Goal: Information Seeking & Learning: Find specific fact

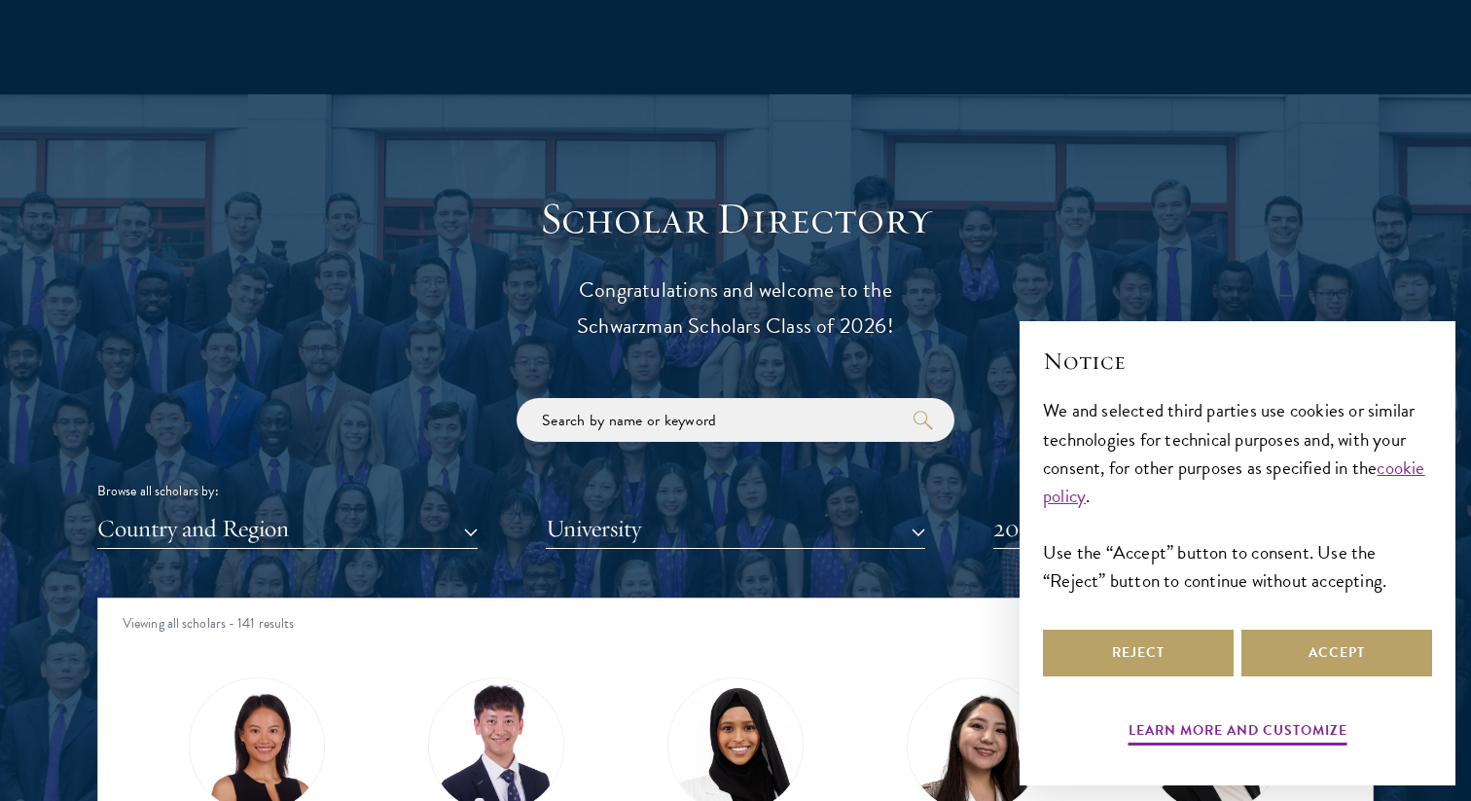
scroll to position [1987, 0]
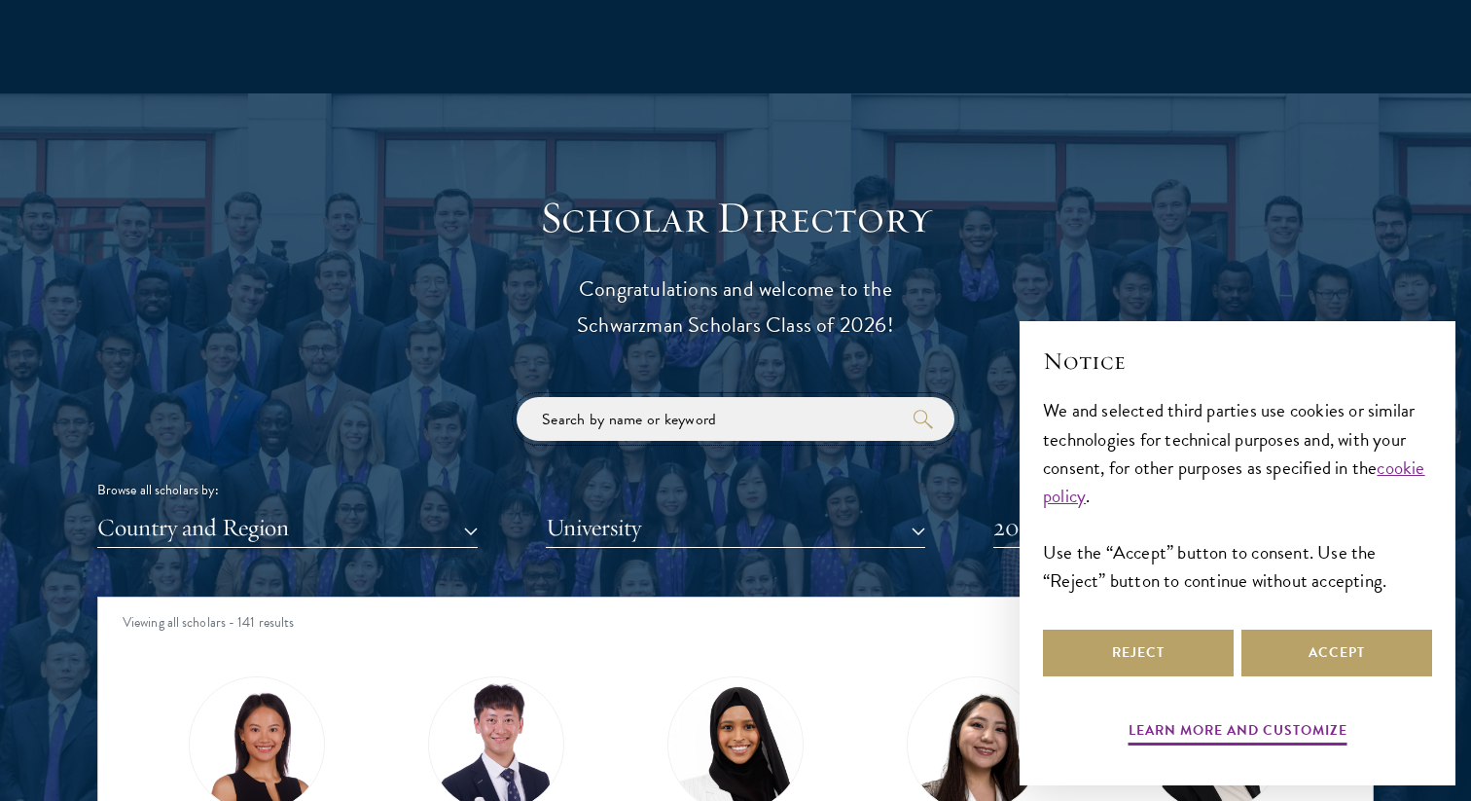
click at [771, 412] on input "search" at bounding box center [736, 419] width 438 height 44
type input "f"
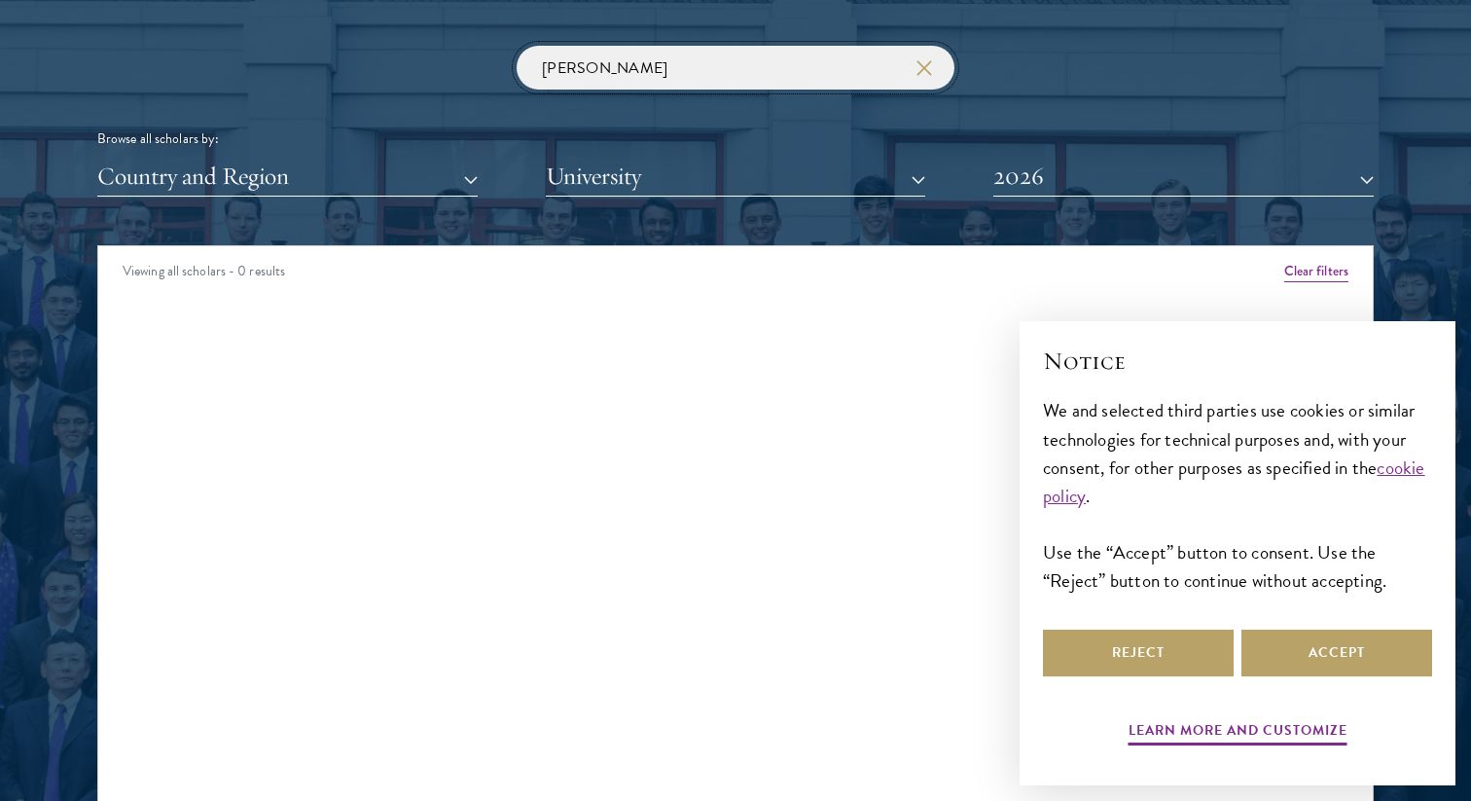
scroll to position [2347, 0]
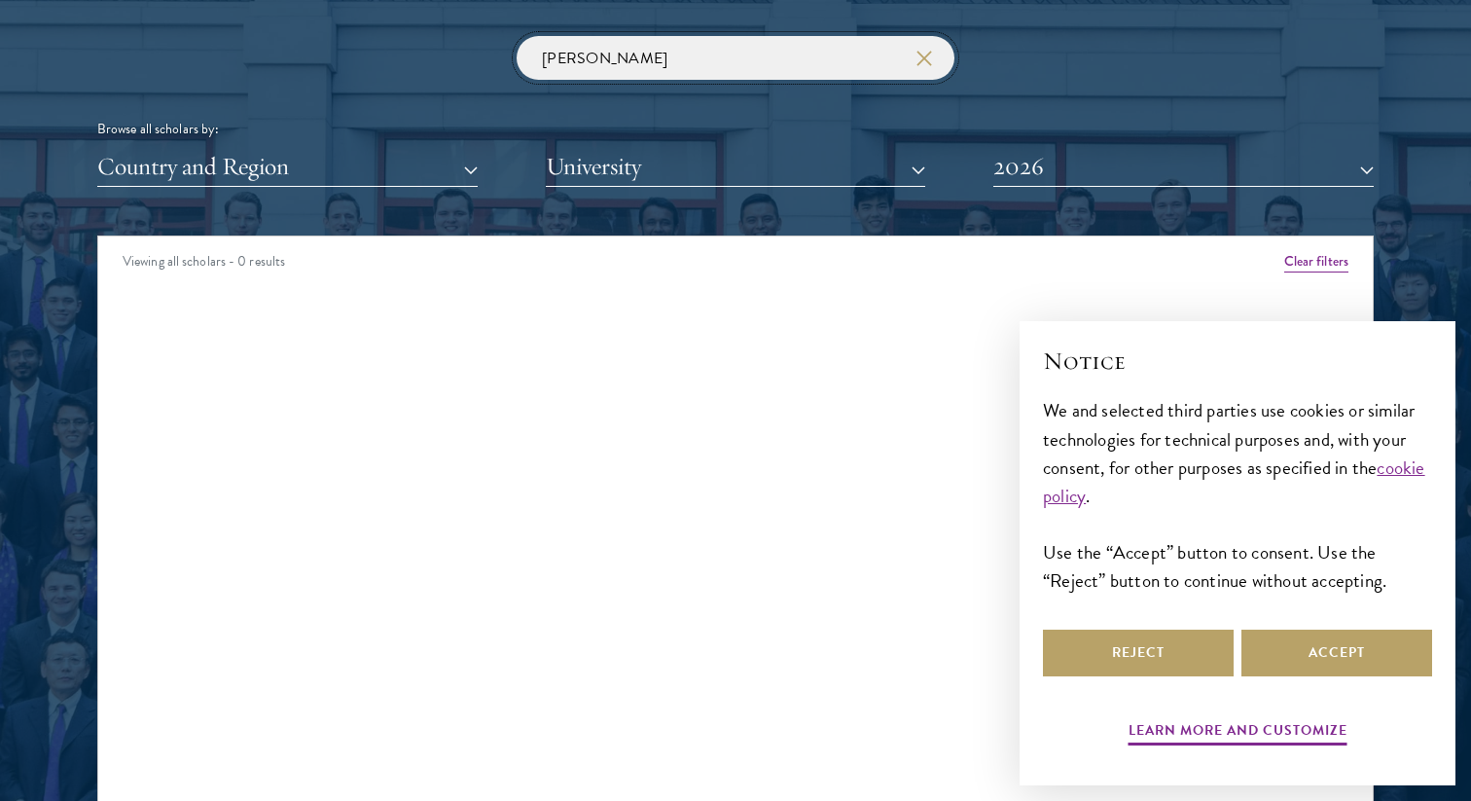
click button "submit" at bounding box center [0, 0] width 0 height 0
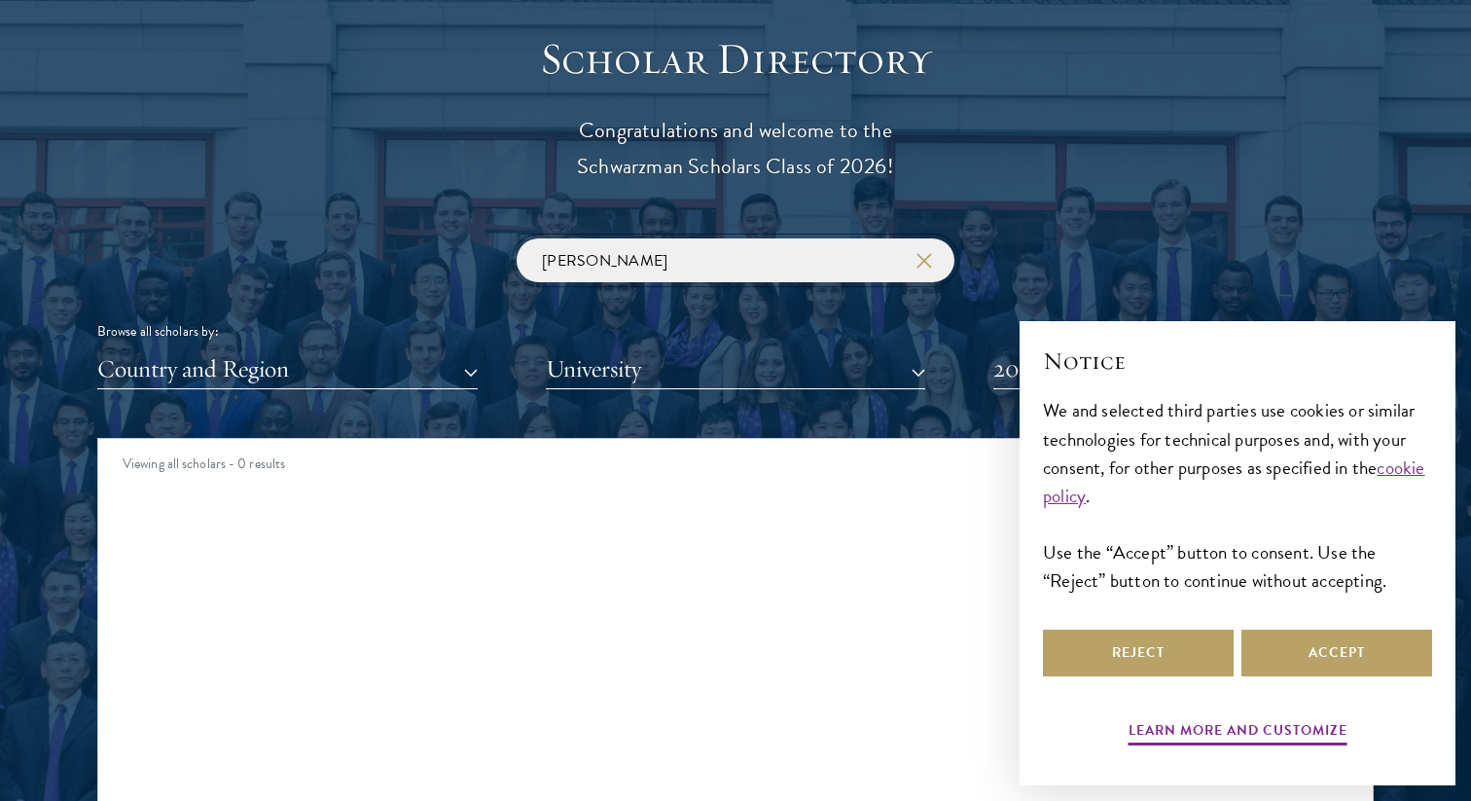
scroll to position [2148, 0]
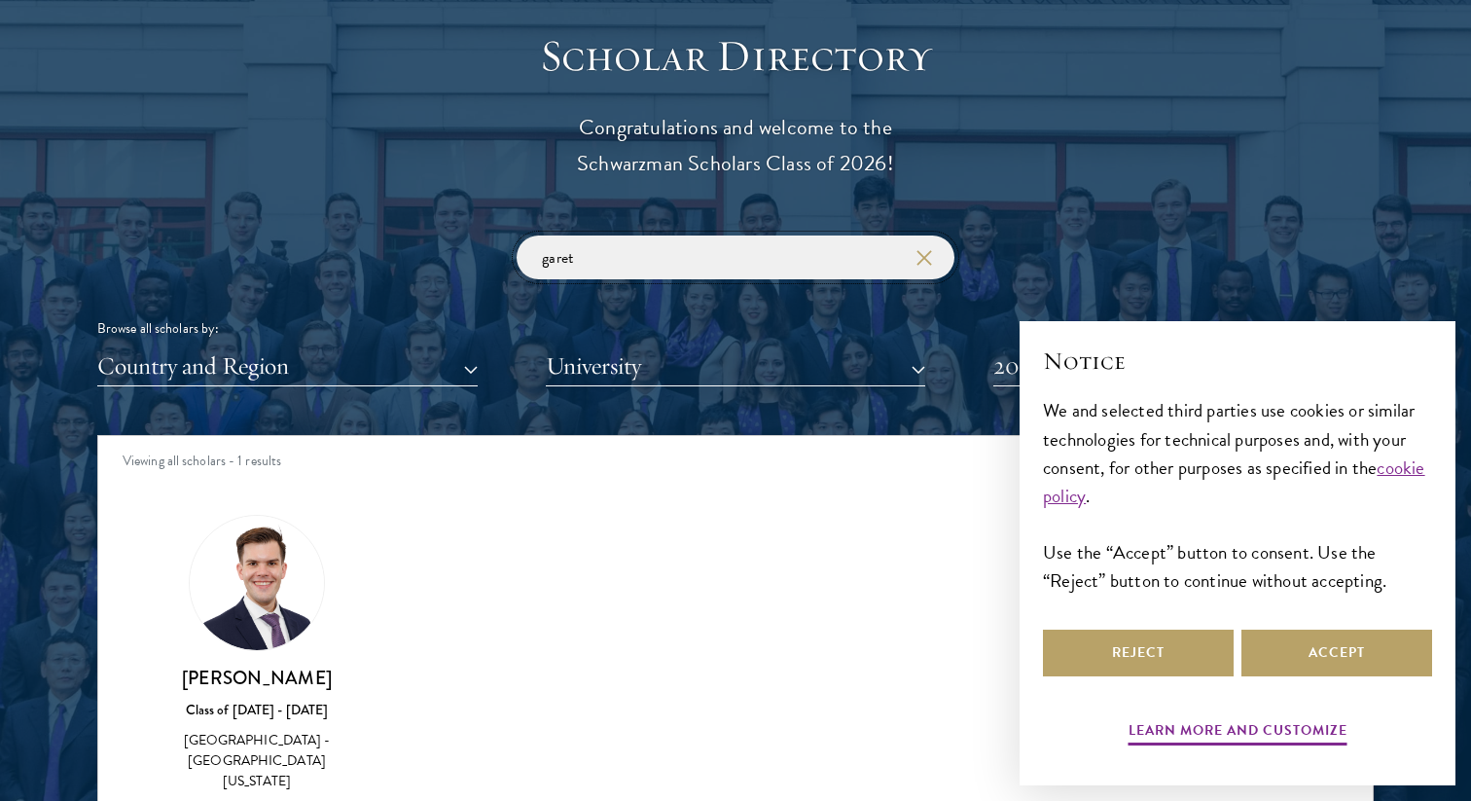
type input "gareth"
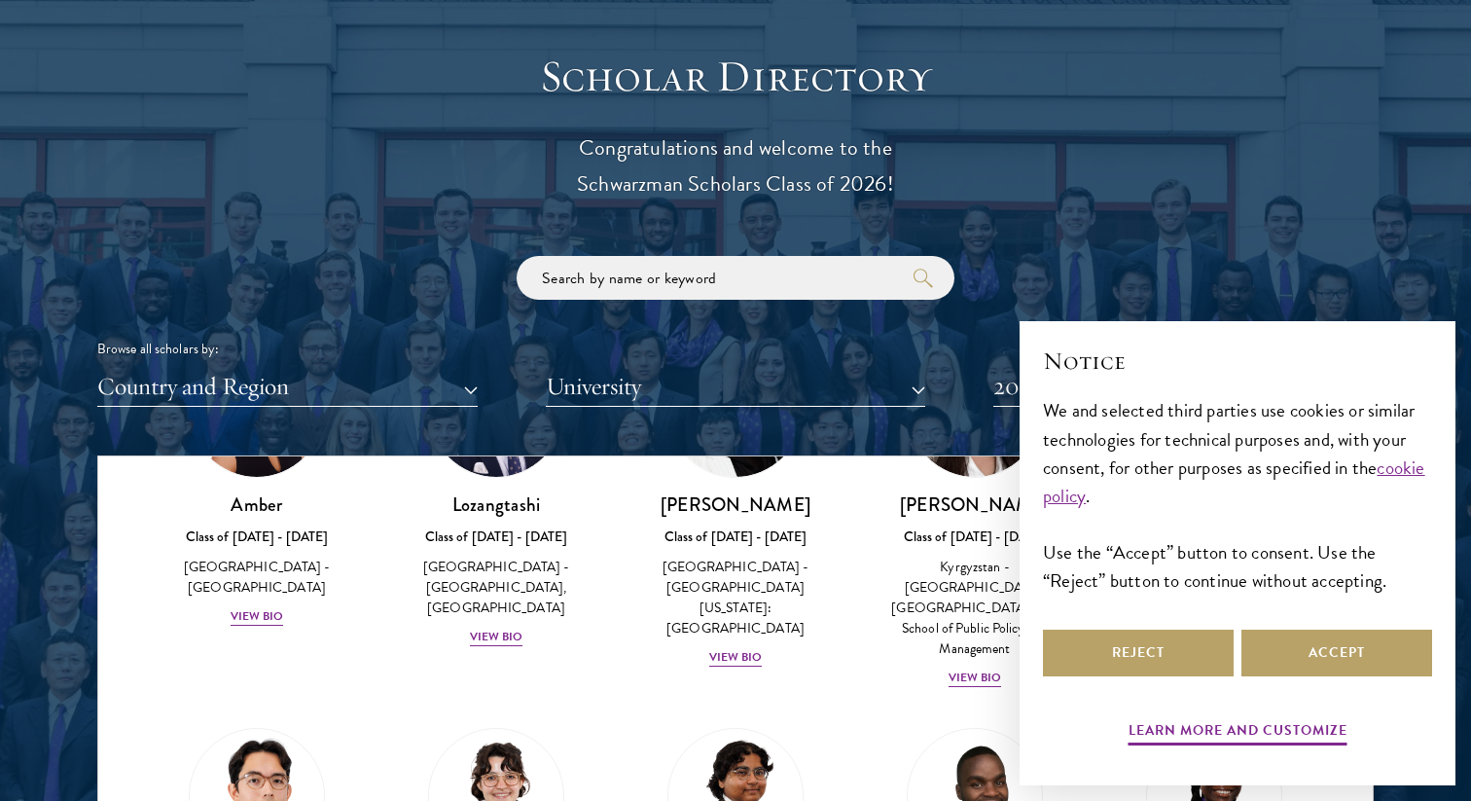
scroll to position [197, 0]
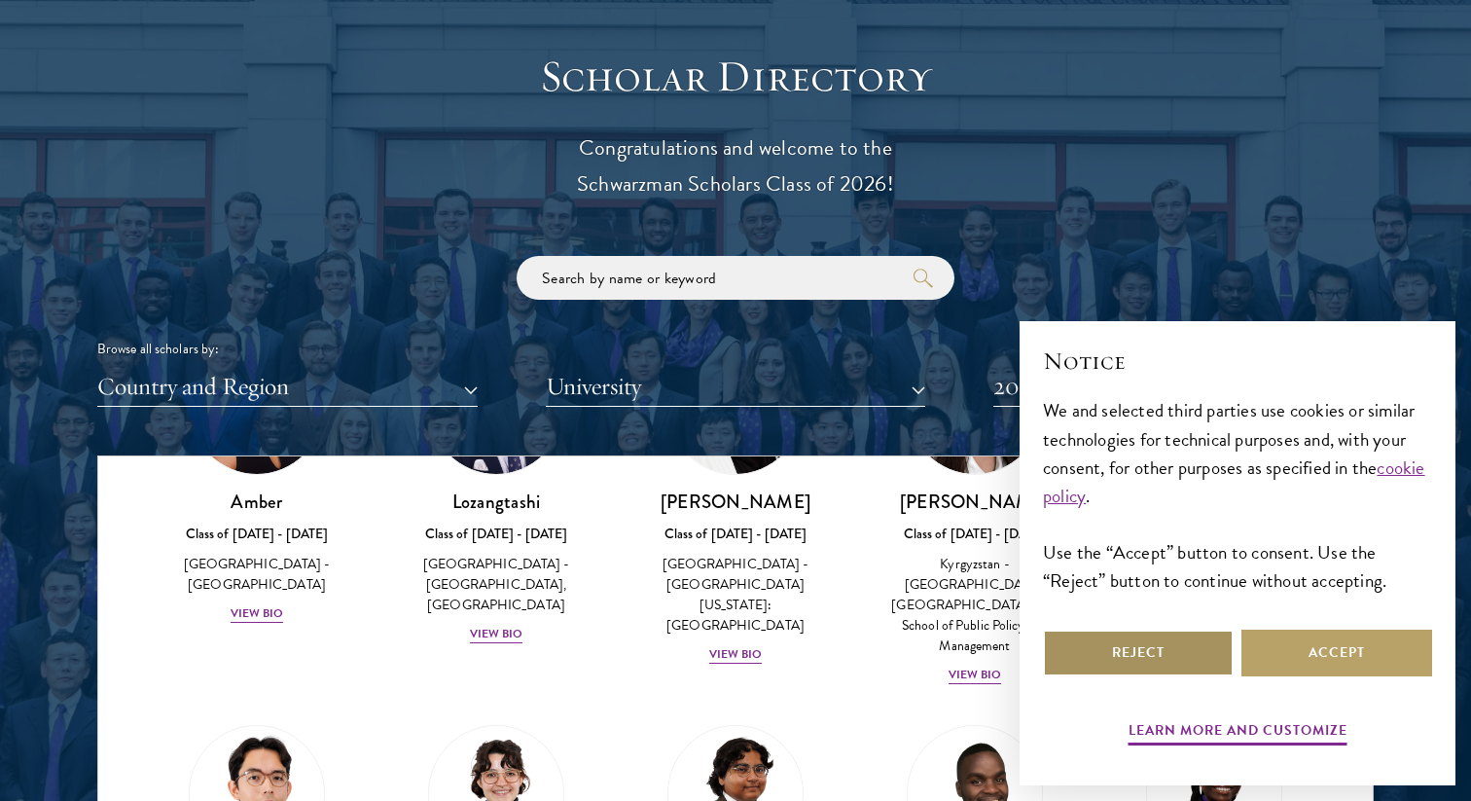
click at [1183, 662] on button "Reject" at bounding box center [1138, 652] width 191 height 47
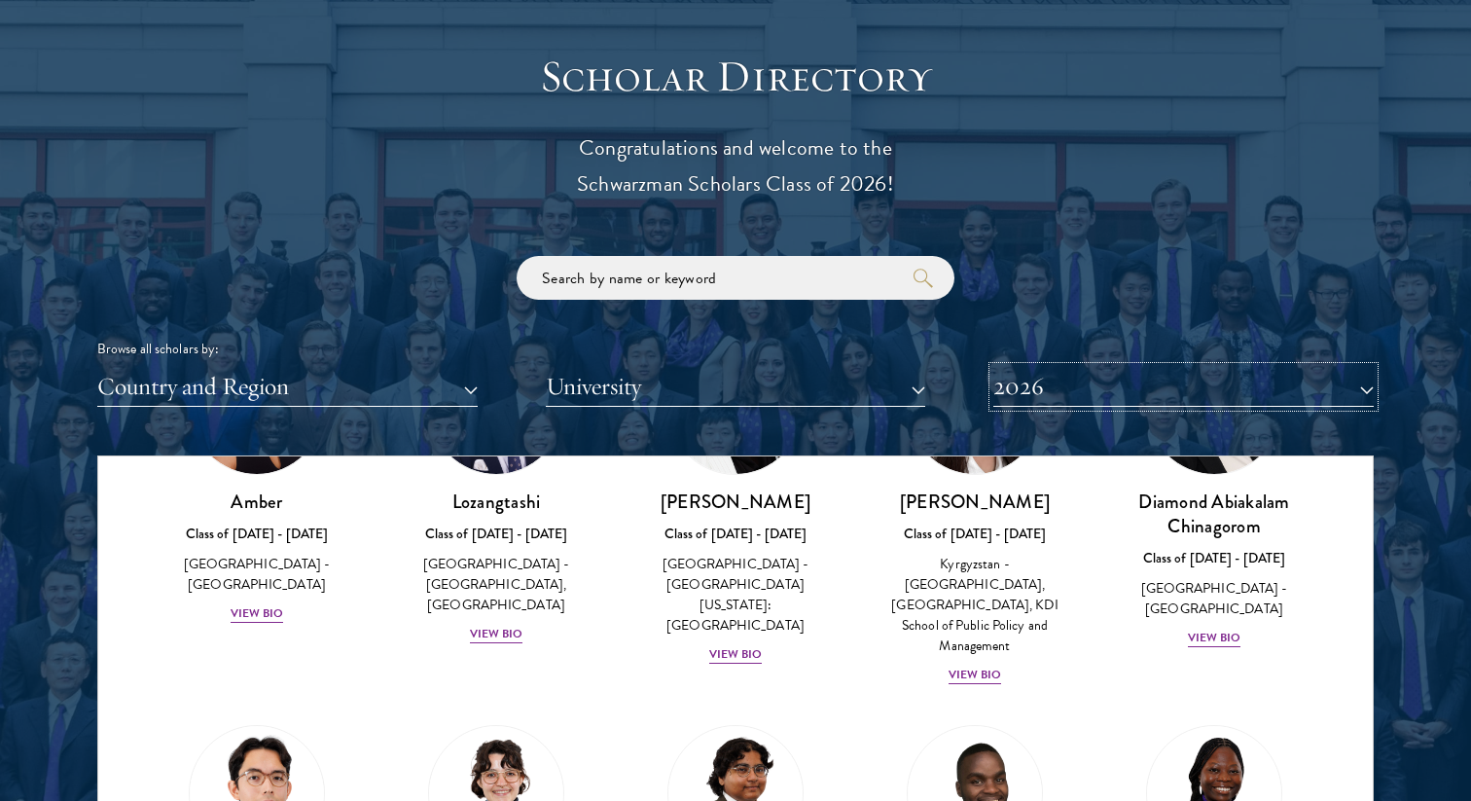
click at [1131, 390] on button "2026" at bounding box center [1183, 387] width 380 height 40
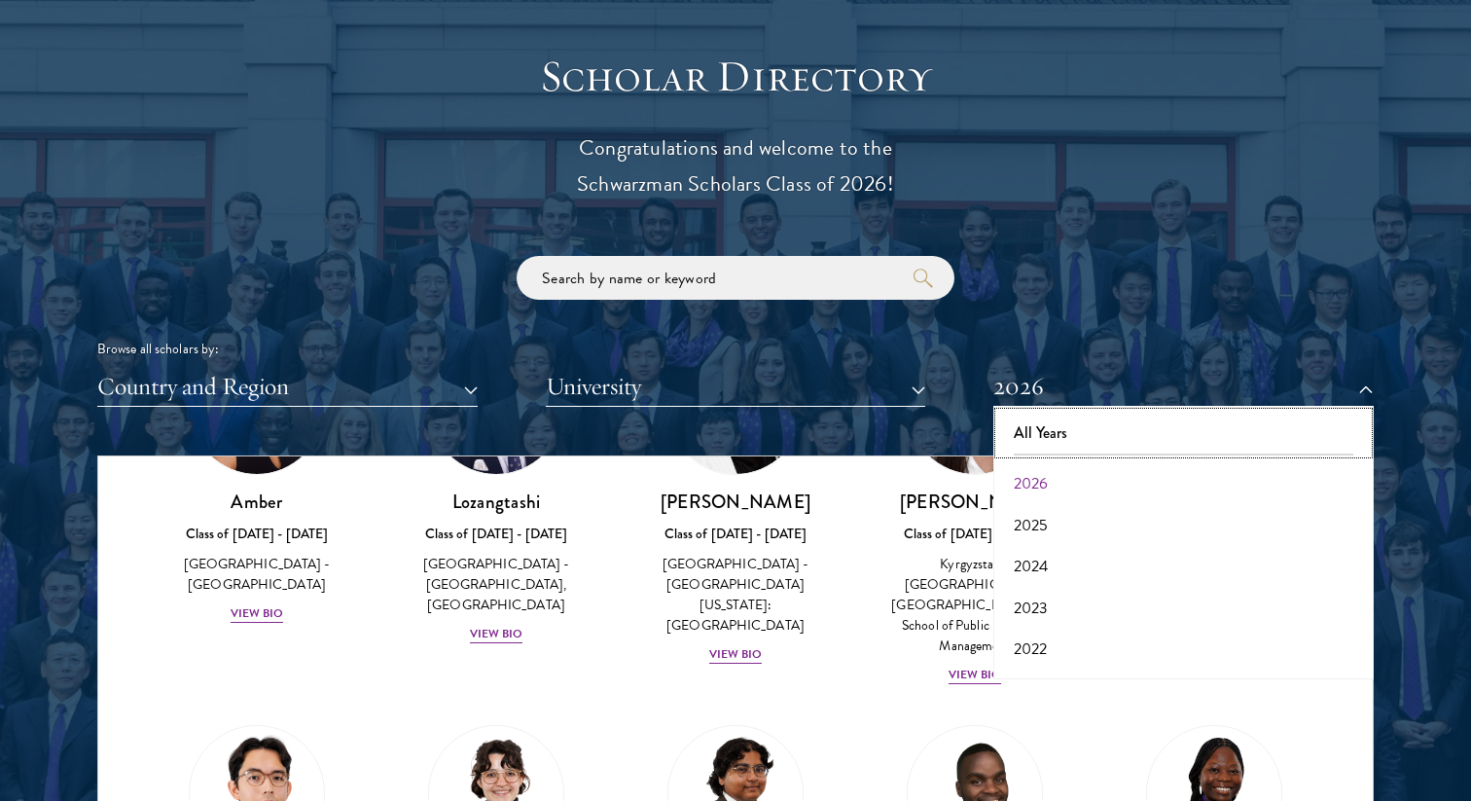
click at [1107, 427] on button "All Years" at bounding box center [1183, 432] width 369 height 41
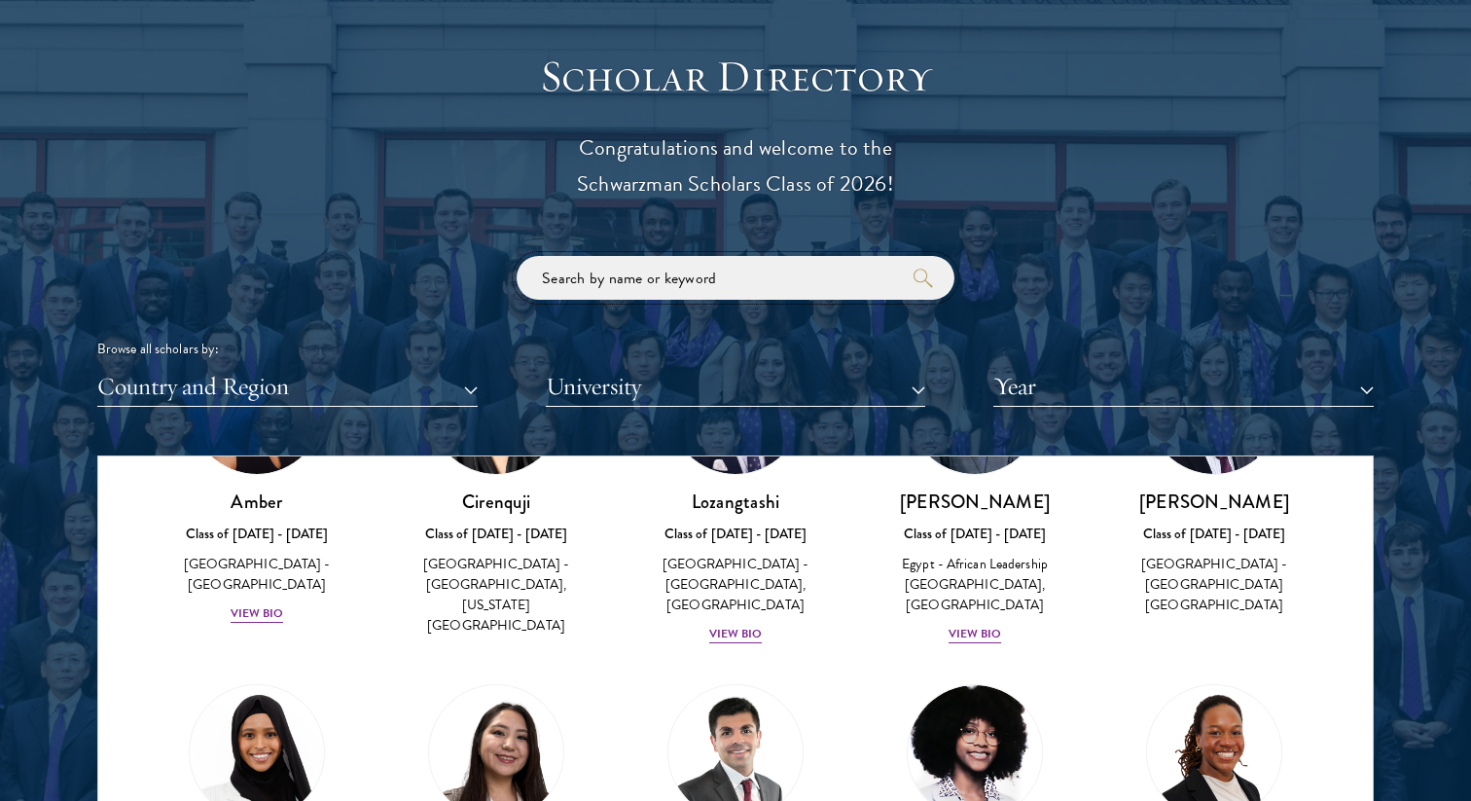
click at [698, 281] on input "search" at bounding box center [736, 278] width 438 height 44
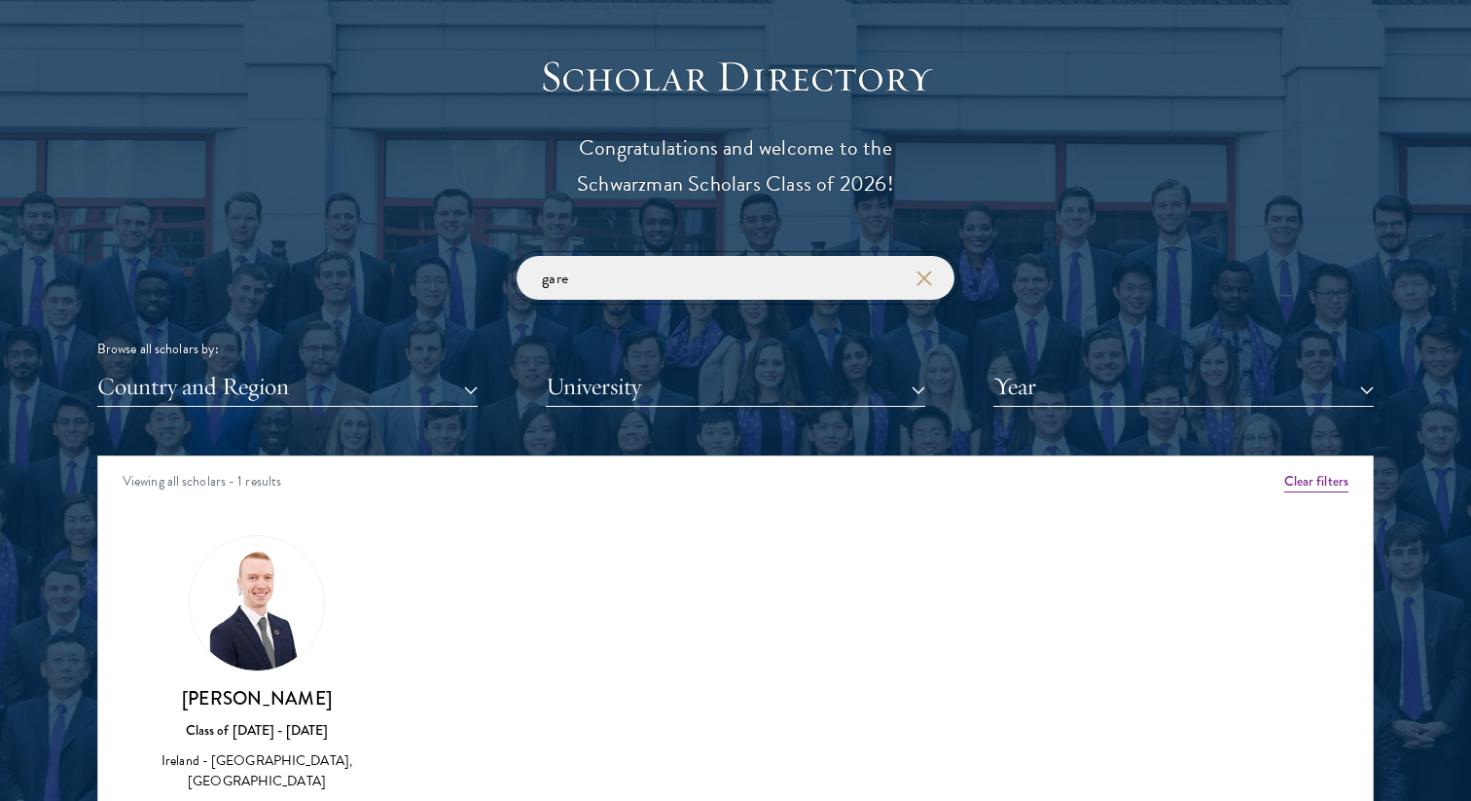
scroll to position [2225, 0]
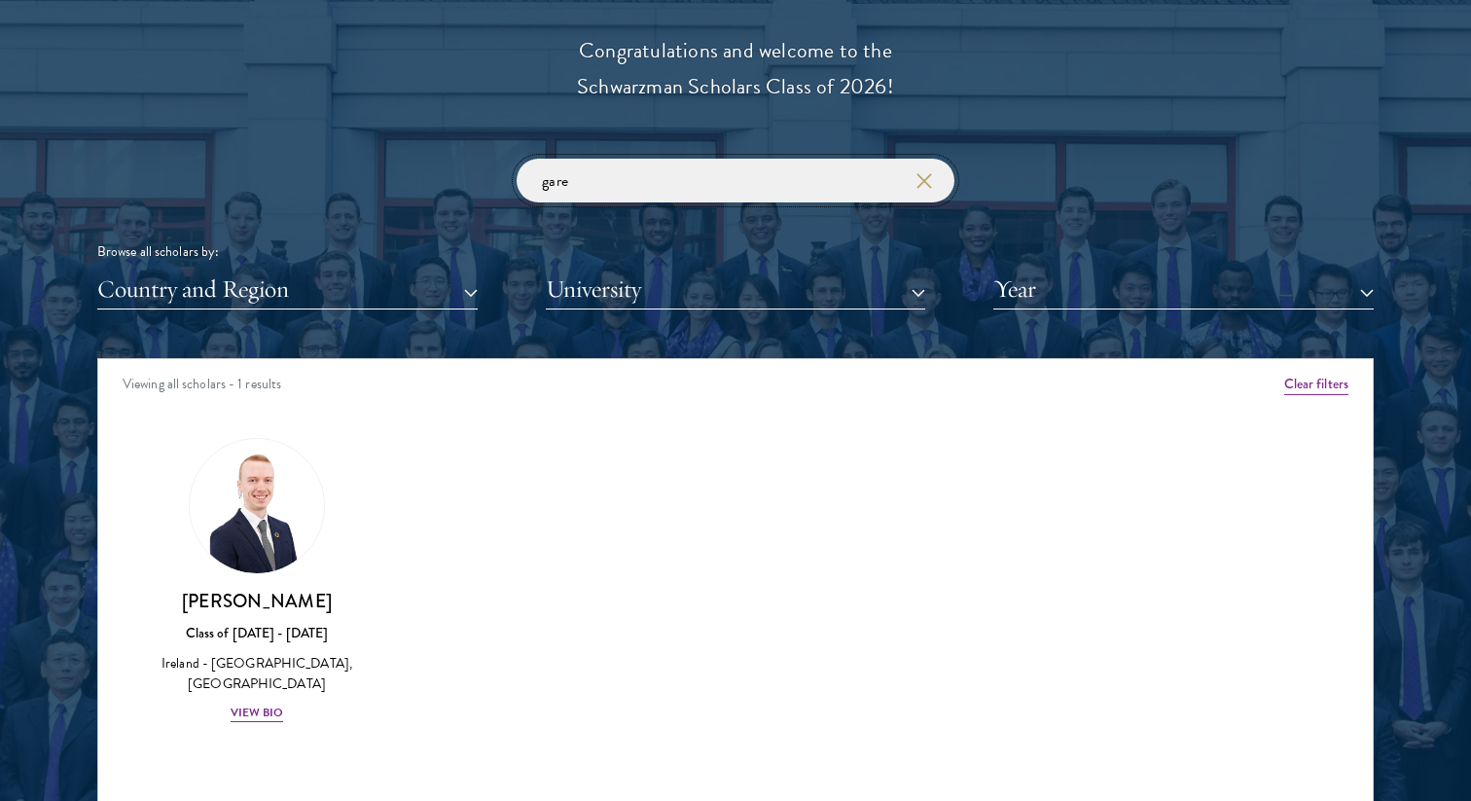
type input "gare"
